Goal: Task Accomplishment & Management: Manage account settings

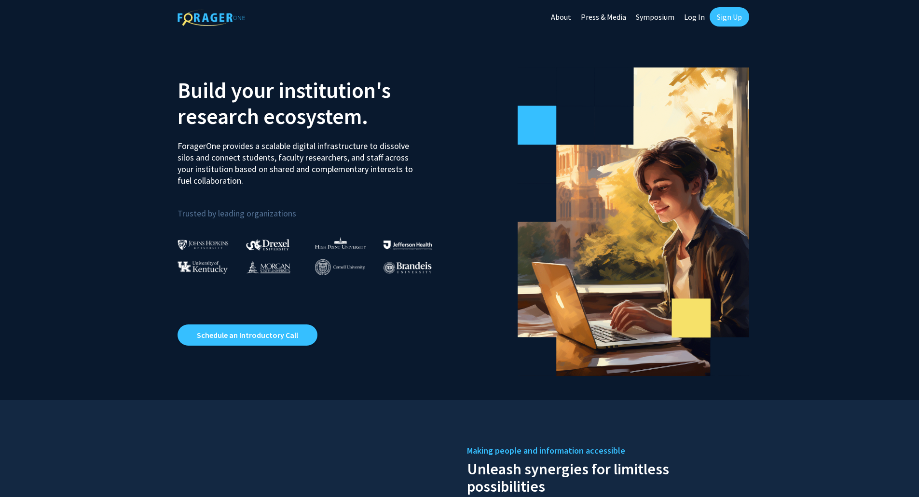
click at [690, 16] on link "Log In" at bounding box center [694, 17] width 30 height 34
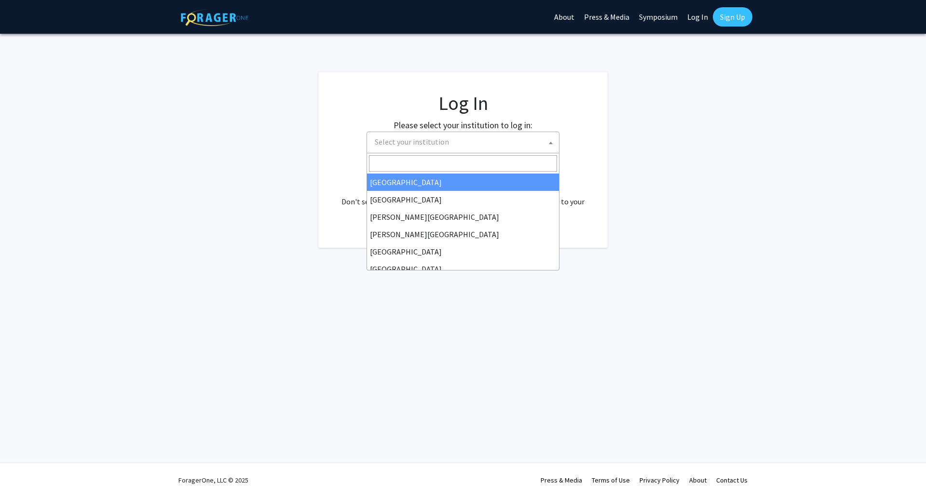
click at [459, 149] on span "Select your institution" at bounding box center [465, 142] width 188 height 20
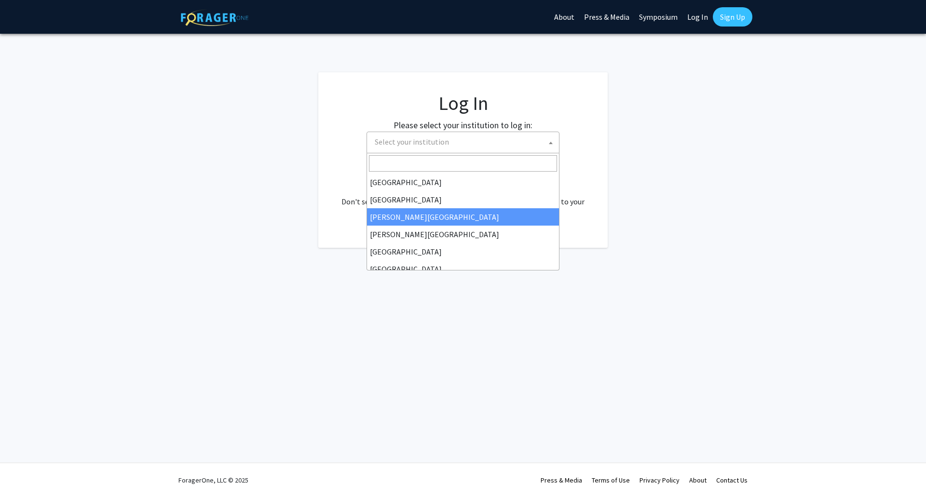
select select "5"
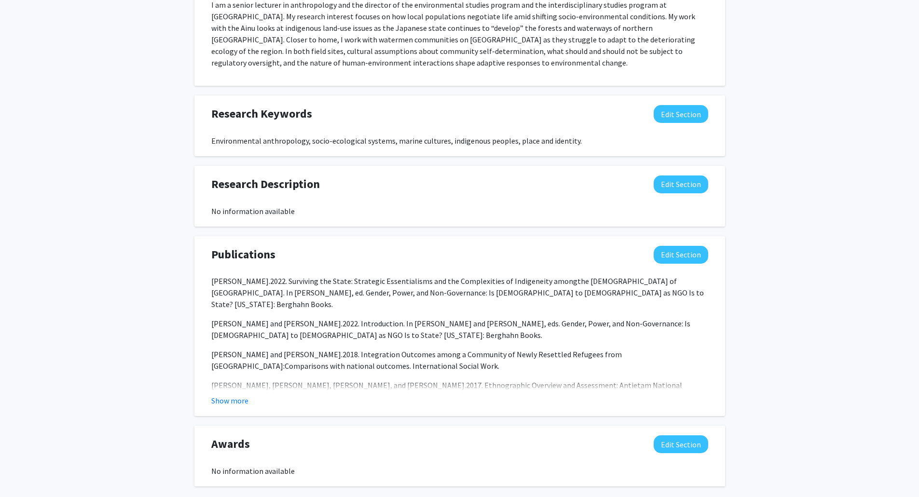
scroll to position [530, 0]
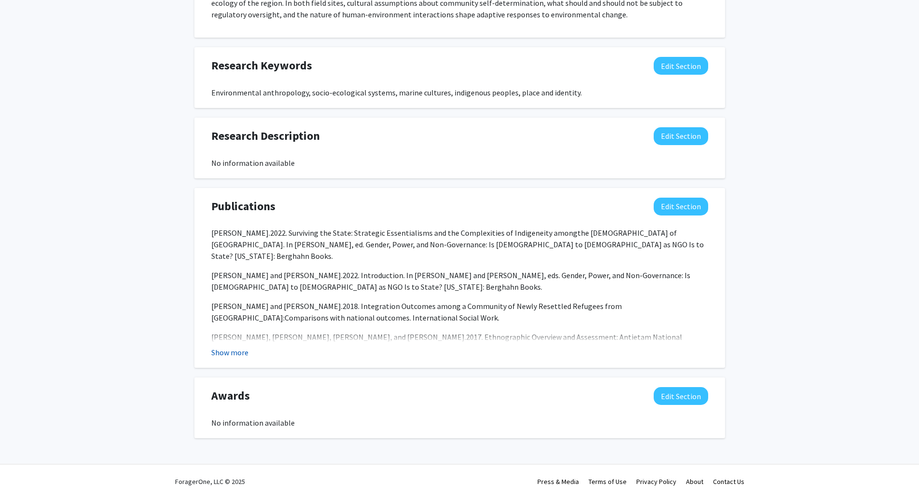
click at [235, 351] on button "Show more" at bounding box center [229, 353] width 37 height 12
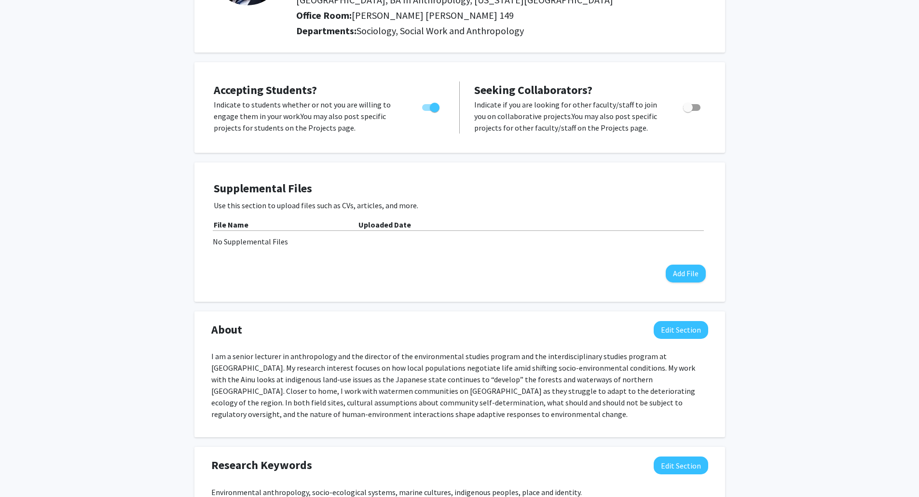
scroll to position [0, 0]
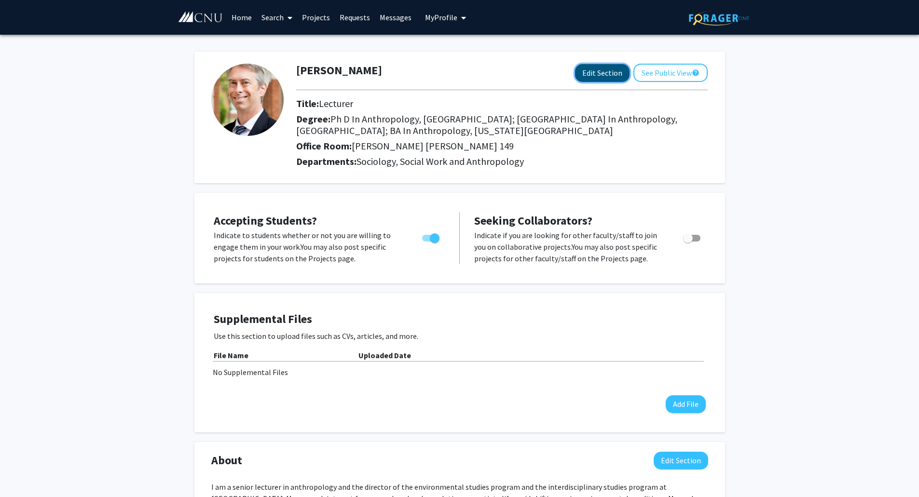
click at [611, 77] on button "Edit Section" at bounding box center [602, 73] width 54 height 18
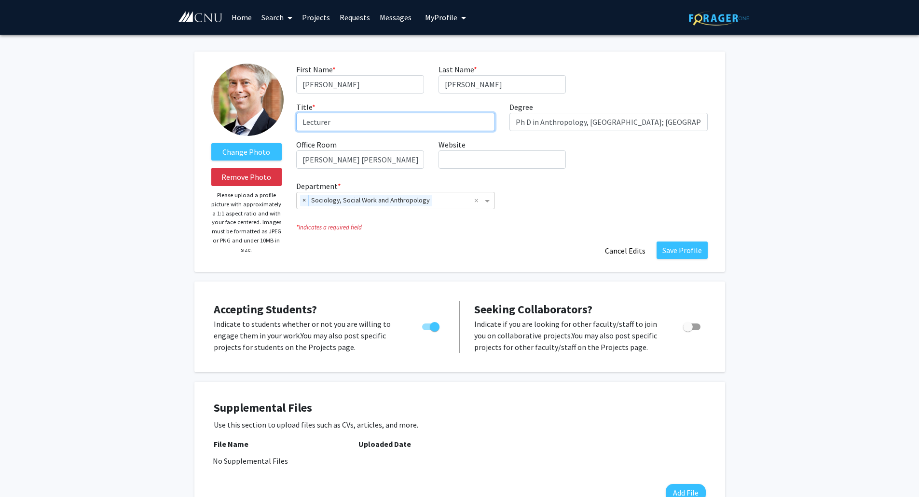
click at [303, 127] on input "Lecturer" at bounding box center [395, 122] width 199 height 18
type input "Senior Lecturer"
click at [686, 248] on button "Save Profile" at bounding box center [681, 250] width 51 height 17
